Goal: Information Seeking & Learning: Learn about a topic

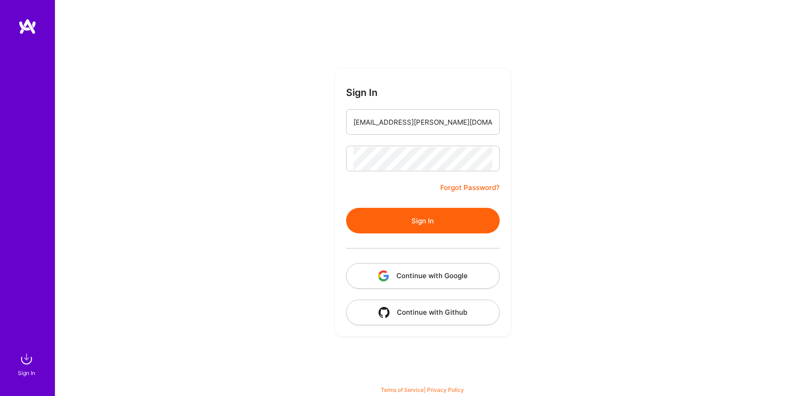
click at [421, 221] on button "Sign In" at bounding box center [423, 221] width 154 height 26
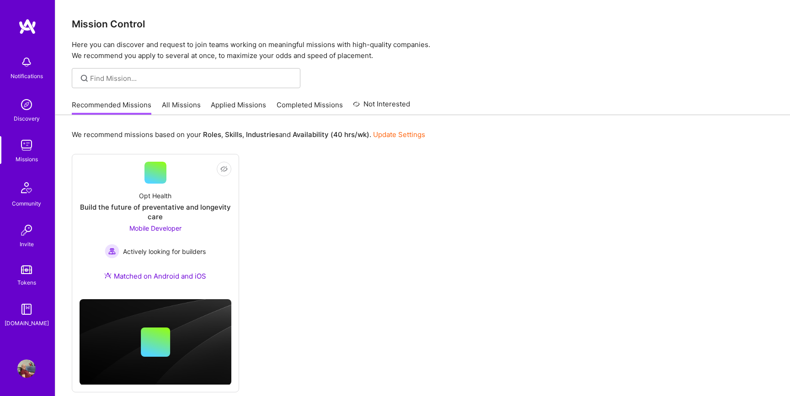
click at [180, 103] on link "All Missions" at bounding box center [181, 107] width 39 height 15
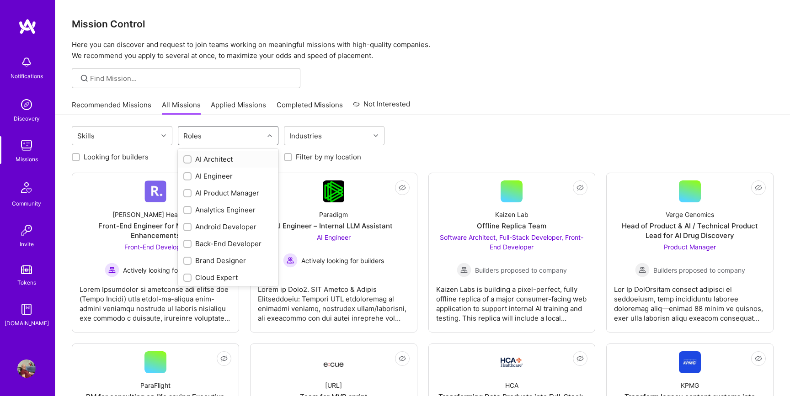
click at [234, 138] on div "Roles" at bounding box center [220, 136] width 85 height 18
type input "q"
click at [219, 157] on div "QA Engineer" at bounding box center [228, 159] width 90 height 10
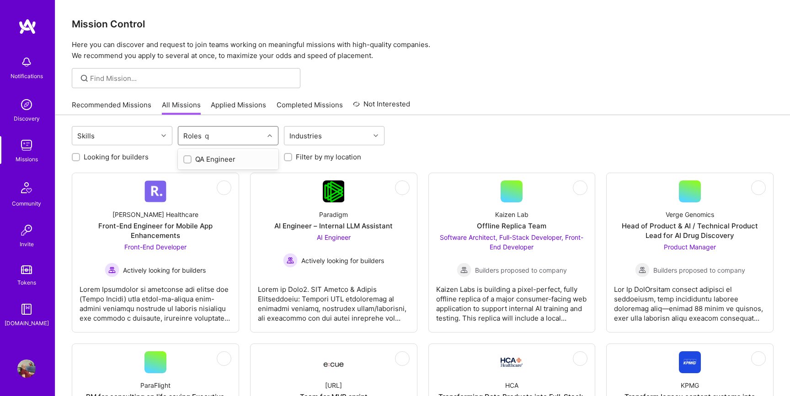
checkbox input "true"
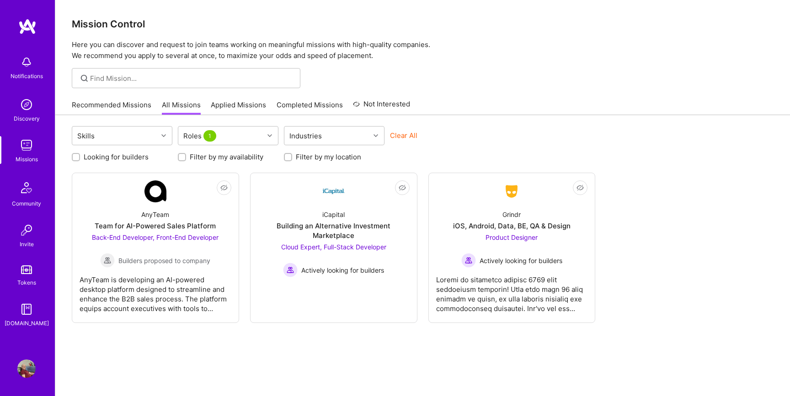
click at [539, 109] on div "Recommended Missions All Missions Applied Missions Completed Missions Not Inter…" at bounding box center [422, 105] width 701 height 20
click at [28, 116] on div "Discovery" at bounding box center [27, 119] width 26 height 10
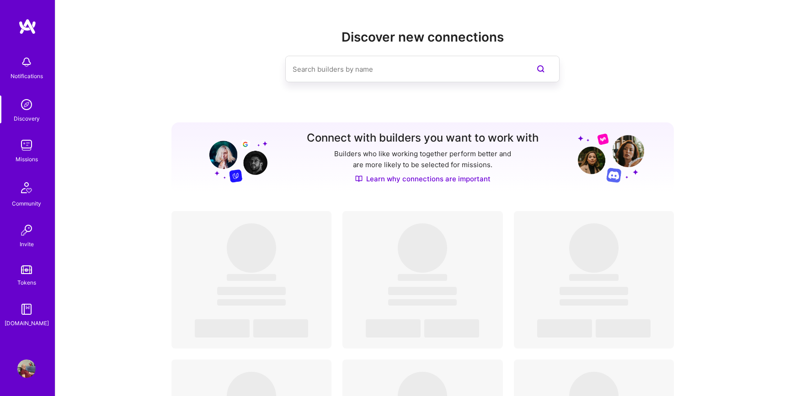
click at [21, 52] on div "Notifications" at bounding box center [26, 67] width 57 height 32
click at [31, 71] on div "Notifications Discovery Missions Community Invite Tokens [DOMAIN_NAME]" at bounding box center [27, 189] width 55 height 277
click at [31, 71] on div "Notifications" at bounding box center [27, 76] width 32 height 10
